Goal: Browse casually

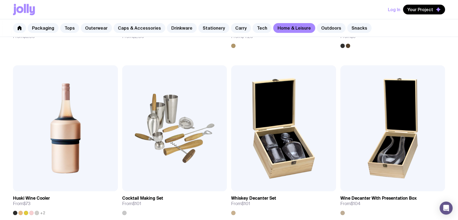
scroll to position [512, 0]
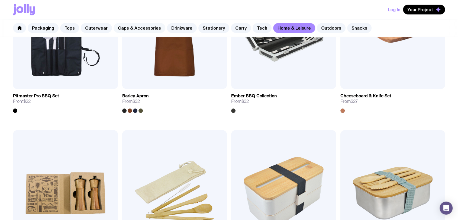
click at [145, 28] on link "Caps & Accessories" at bounding box center [140, 28] width 52 height 10
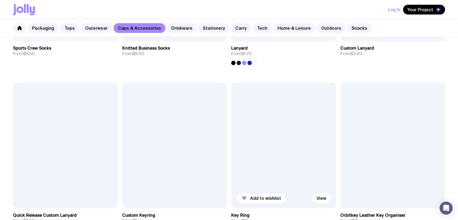
scroll to position [904, 0]
